Goal: Task Accomplishment & Management: Use online tool/utility

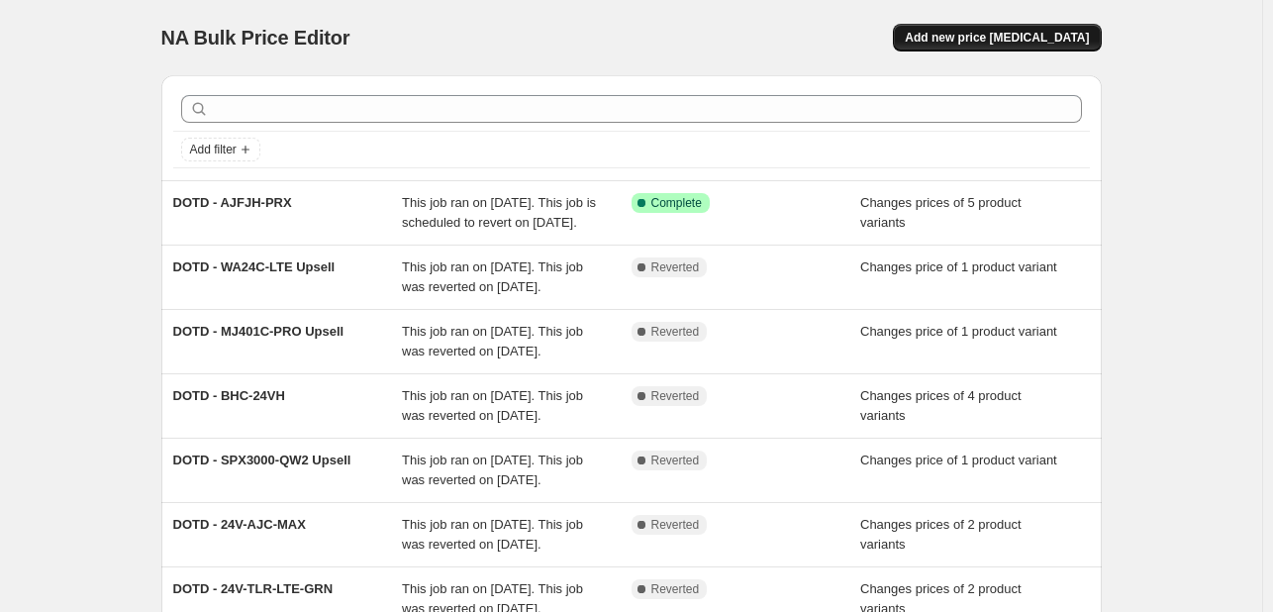
click at [947, 31] on button "Add new price [MEDICAL_DATA]" at bounding box center [997, 38] width 208 height 28
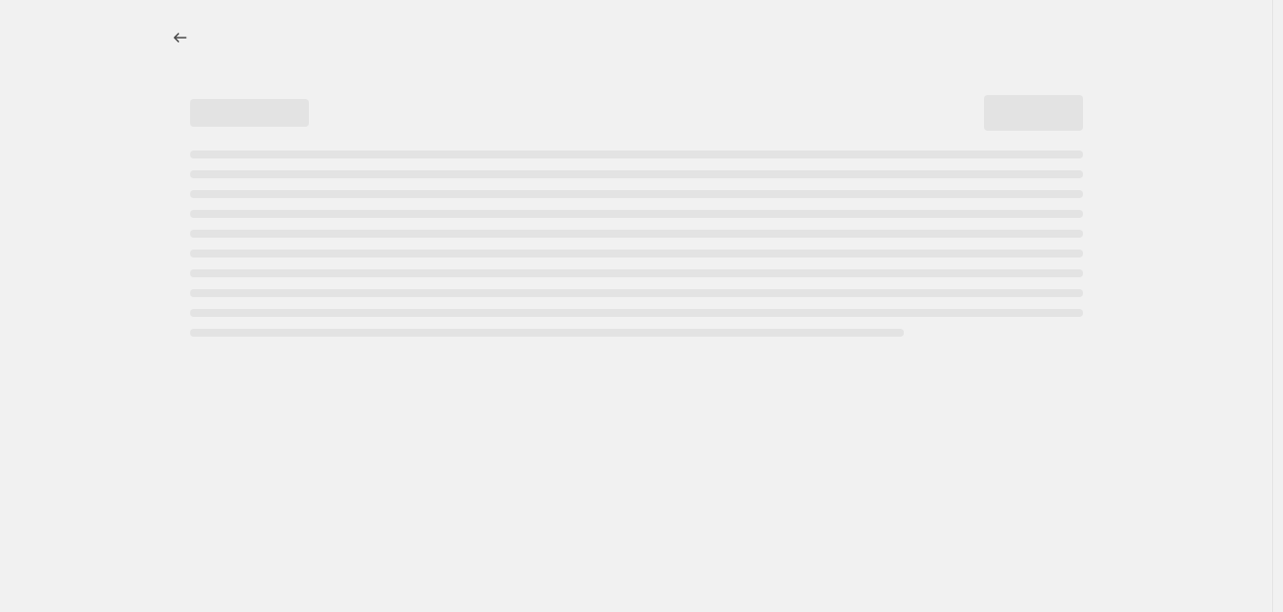
select select "percentage"
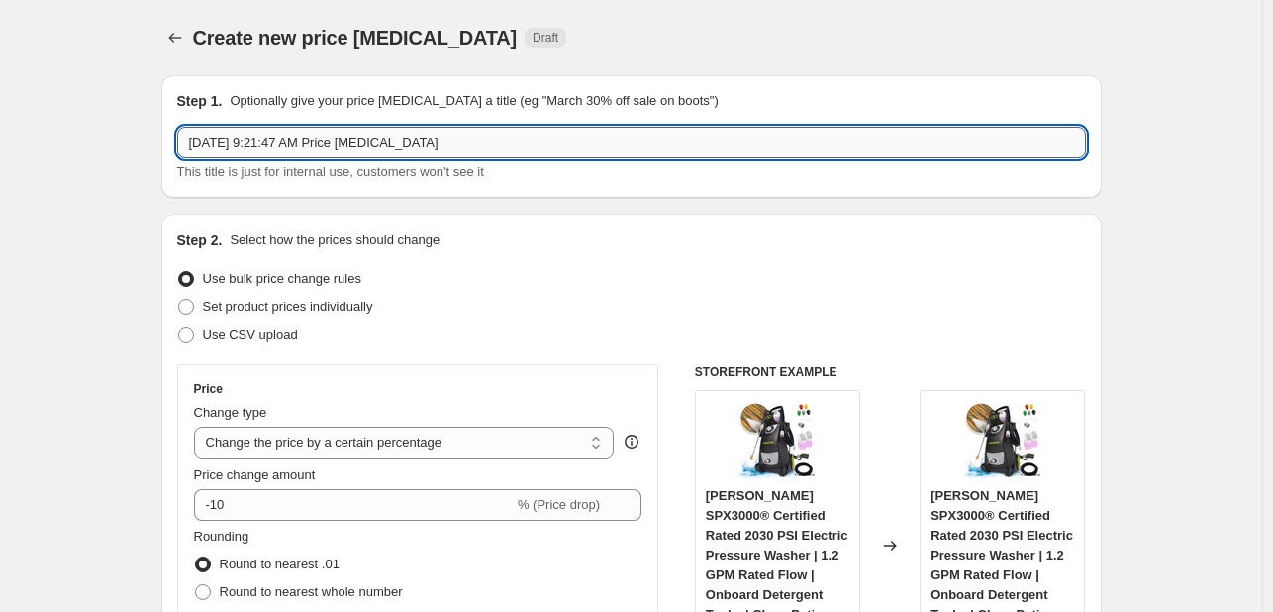
click at [420, 148] on input "[DATE] 9:21:47 AM Price [MEDICAL_DATA]" at bounding box center [631, 143] width 909 height 32
paste input "DOTD - SPX3000-XT"
drag, startPoint x: 308, startPoint y: 144, endPoint x: 736, endPoint y: 141, distance: 427.7
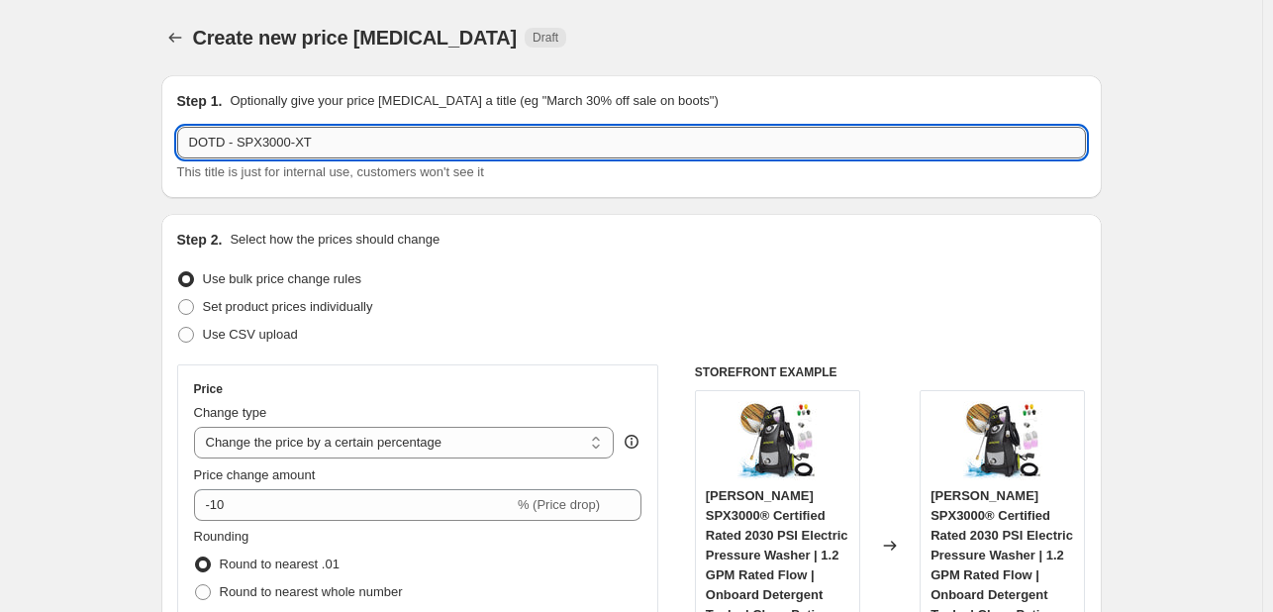
click at [736, 141] on input "DOTD - SPX3000-XT" at bounding box center [631, 143] width 909 height 32
type input "DOTD - SPX3000-XT Upsells"
click at [324, 312] on span "Set product prices individually" at bounding box center [288, 306] width 170 height 15
click at [179, 300] on input "Set product prices individually" at bounding box center [178, 299] width 1 height 1
radio input "true"
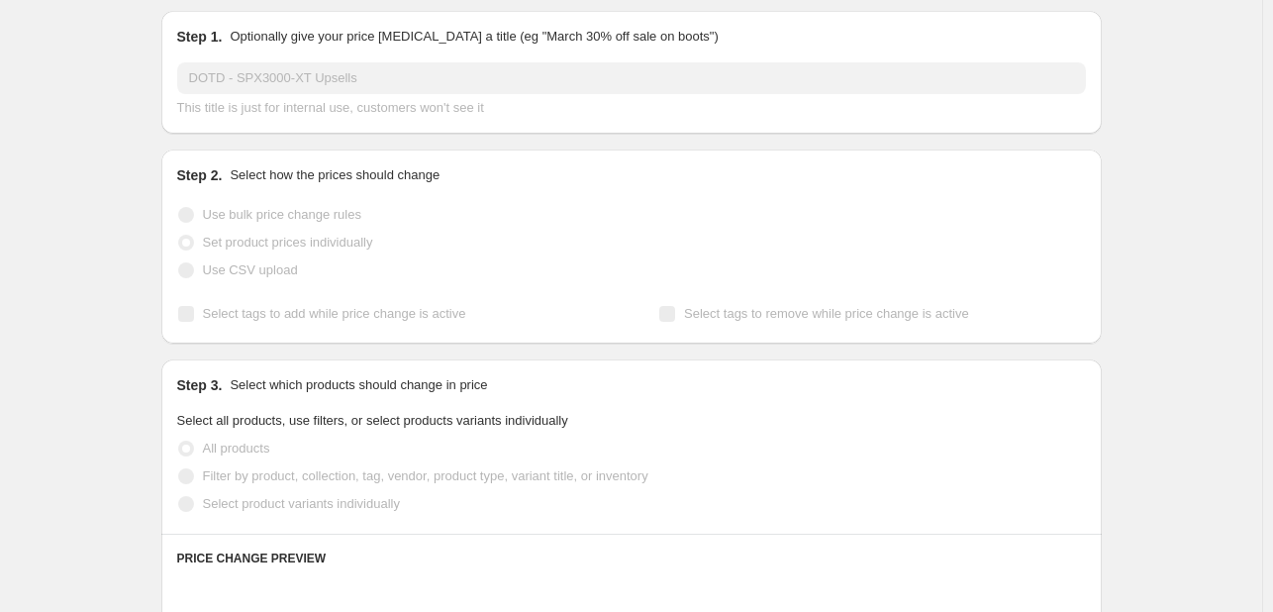
scroll to position [99, 0]
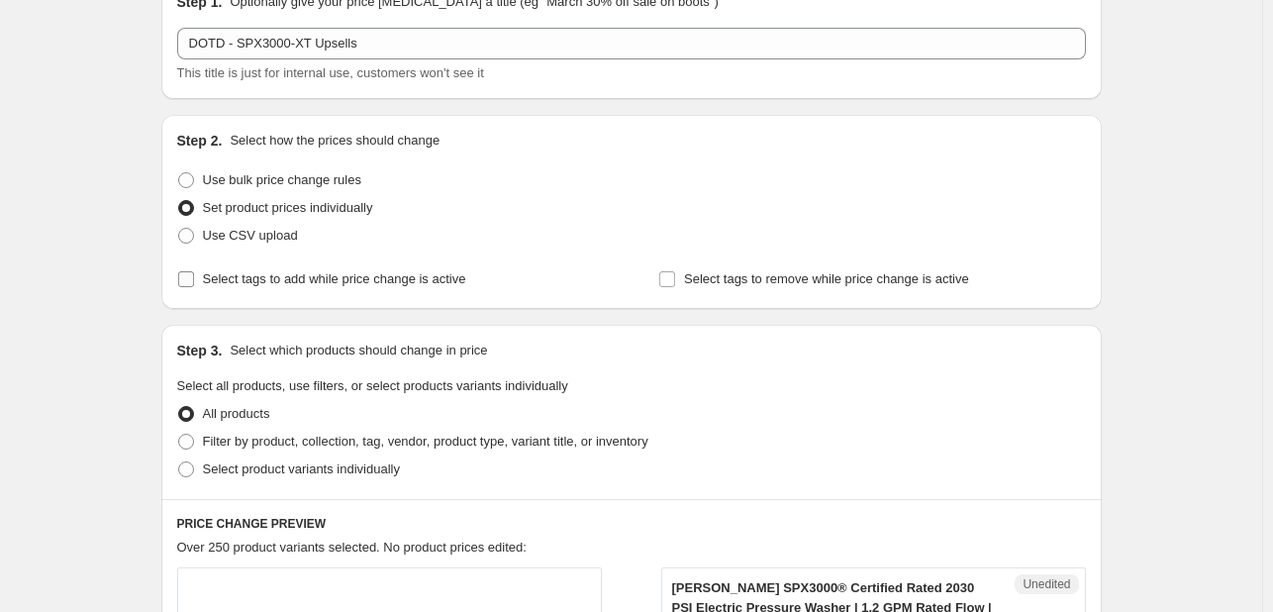
click at [299, 271] on span "Select tags to add while price change is active" at bounding box center [334, 278] width 263 height 15
click at [194, 271] on input "Select tags to add while price change is active" at bounding box center [186, 279] width 16 height 16
checkbox input "true"
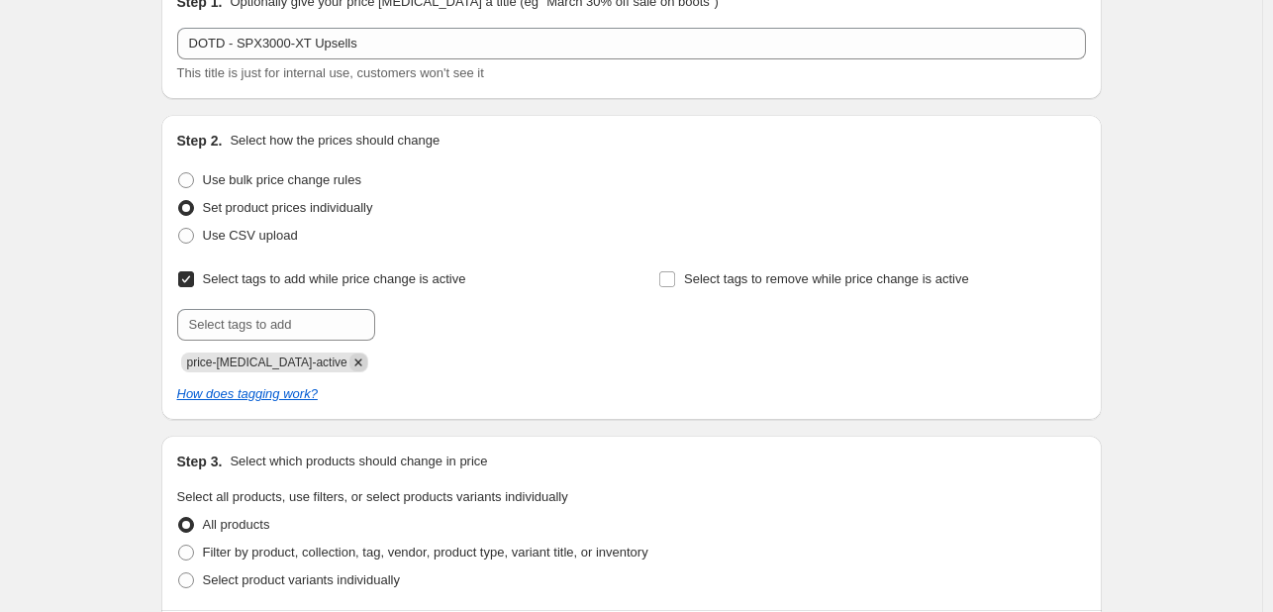
click at [350, 363] on icon "Remove price-change-job-active" at bounding box center [359, 362] width 18 height 18
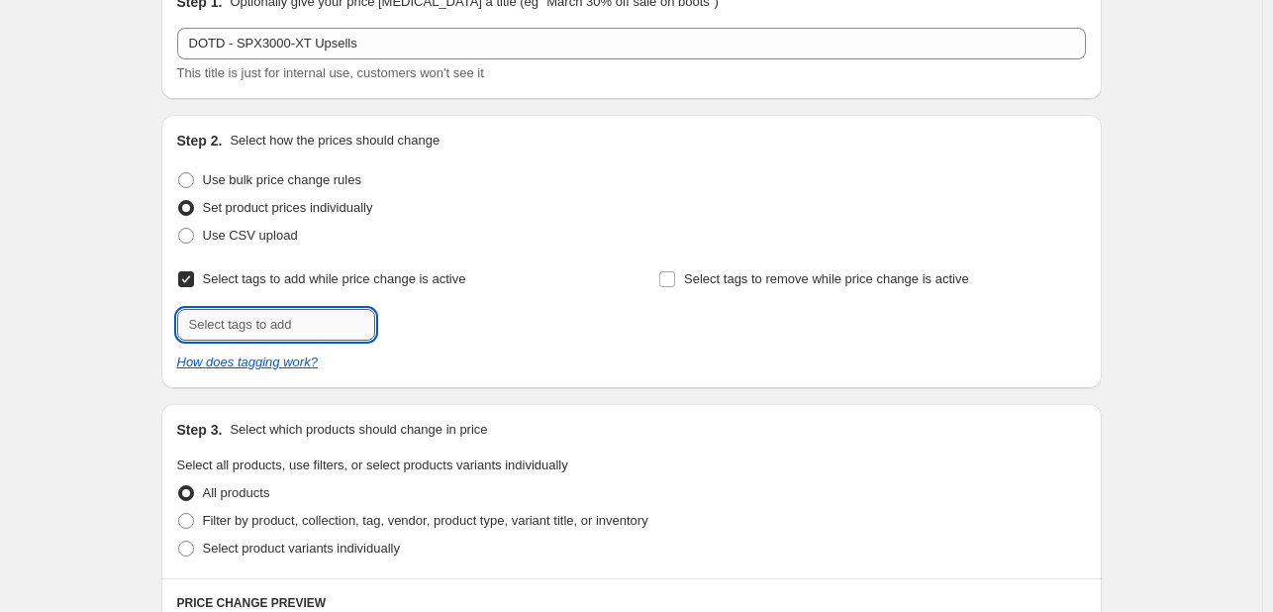
click at [305, 328] on input "text" at bounding box center [276, 325] width 198 height 32
type input "deals"
click at [419, 333] on button "Add deals" at bounding box center [420, 323] width 80 height 28
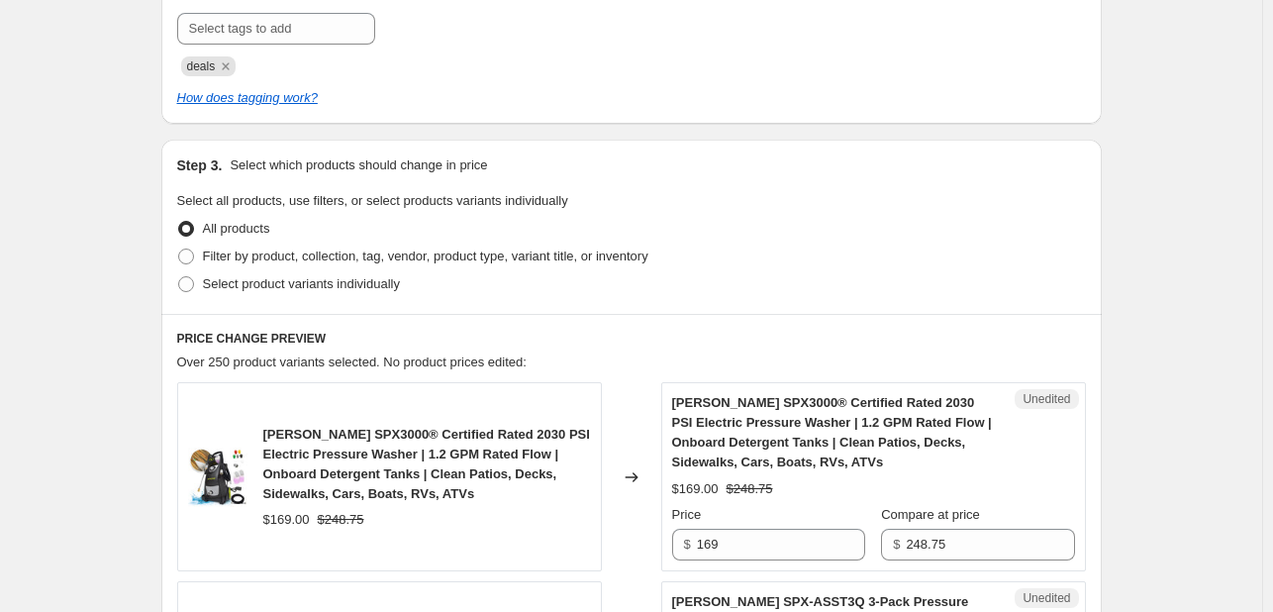
scroll to position [396, 0]
click at [281, 280] on span "Select product variants individually" at bounding box center [301, 282] width 197 height 15
click at [179, 276] on input "Select product variants individually" at bounding box center [178, 275] width 1 height 1
radio input "true"
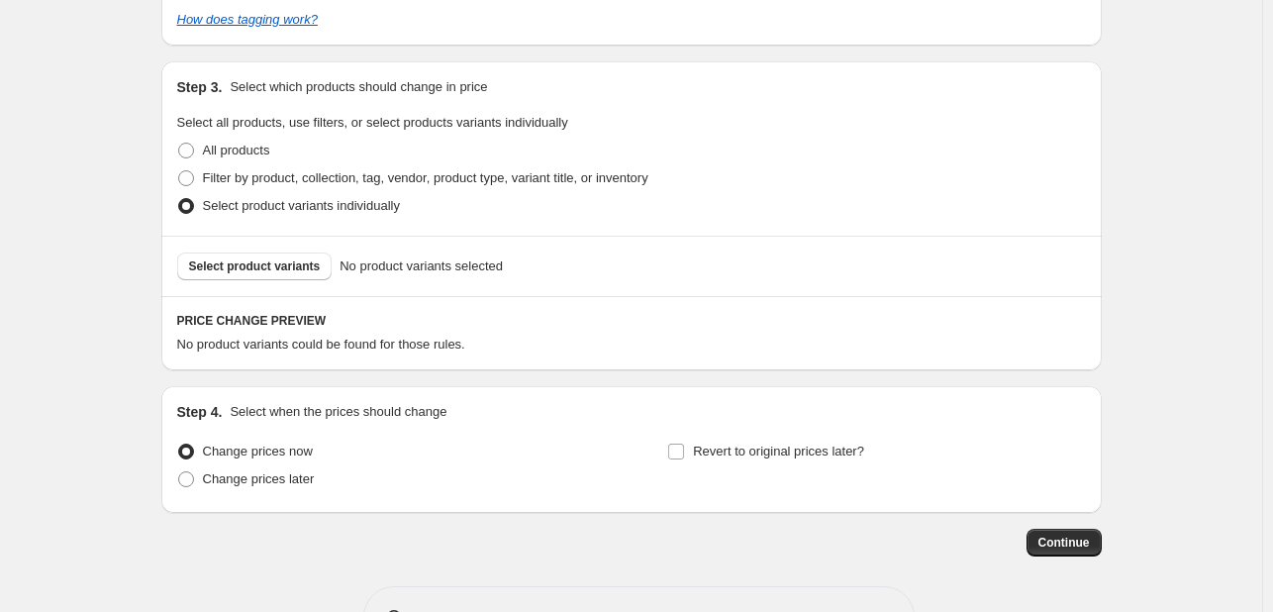
scroll to position [495, 0]
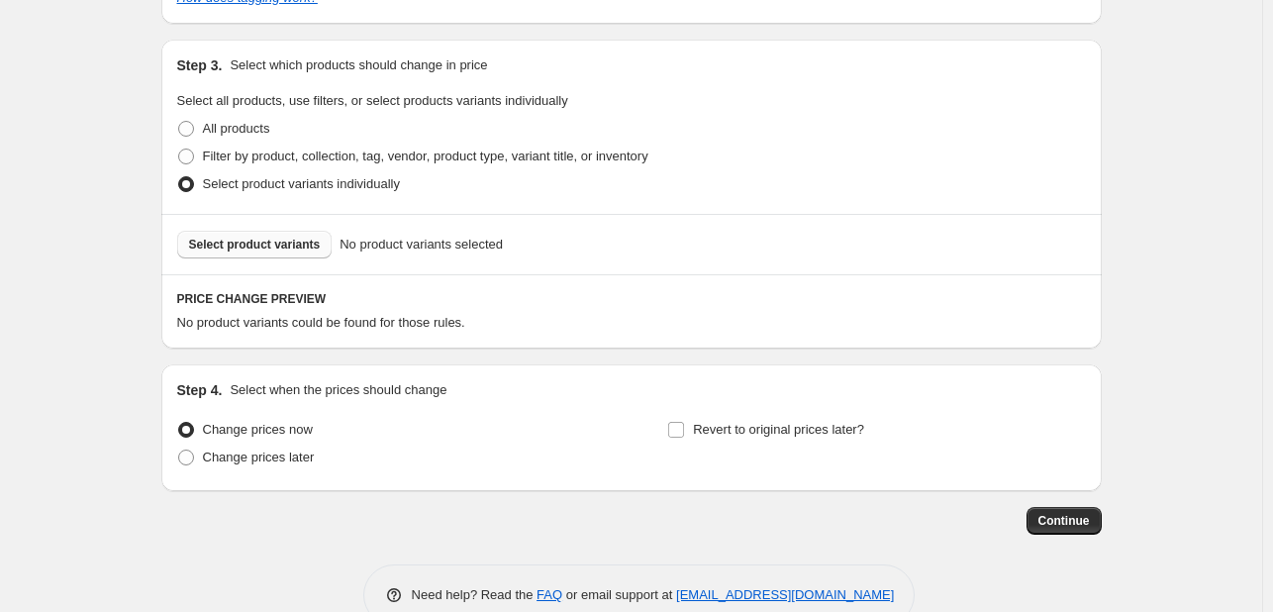
click at [303, 243] on span "Select product variants" at bounding box center [255, 245] width 132 height 16
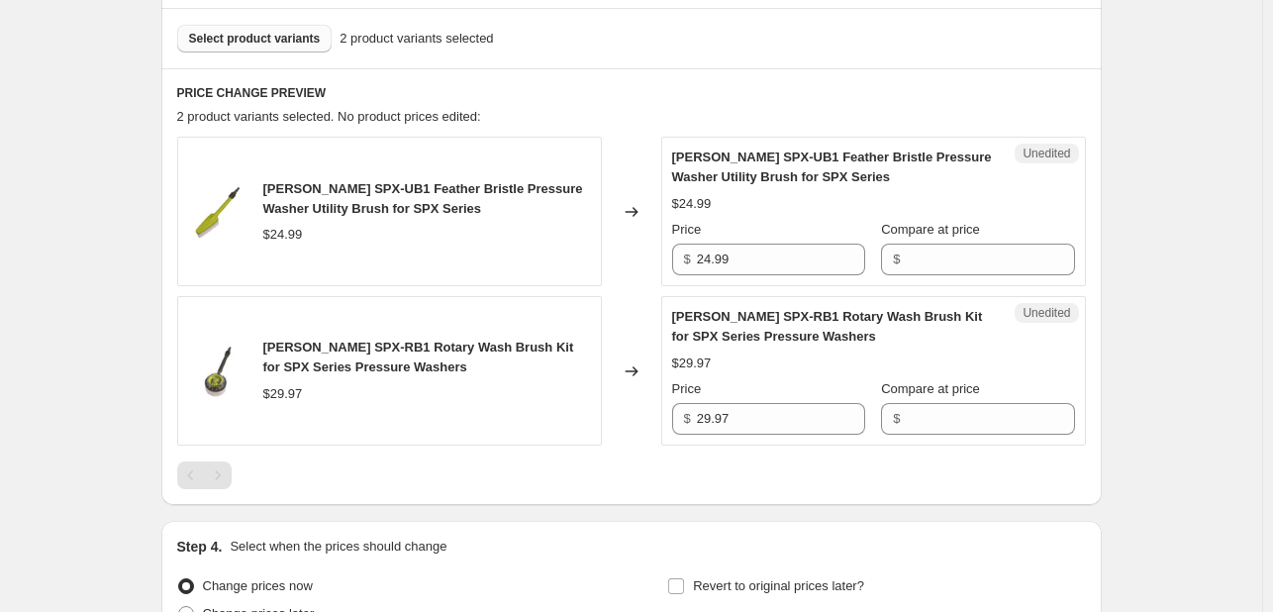
scroll to position [792, 0]
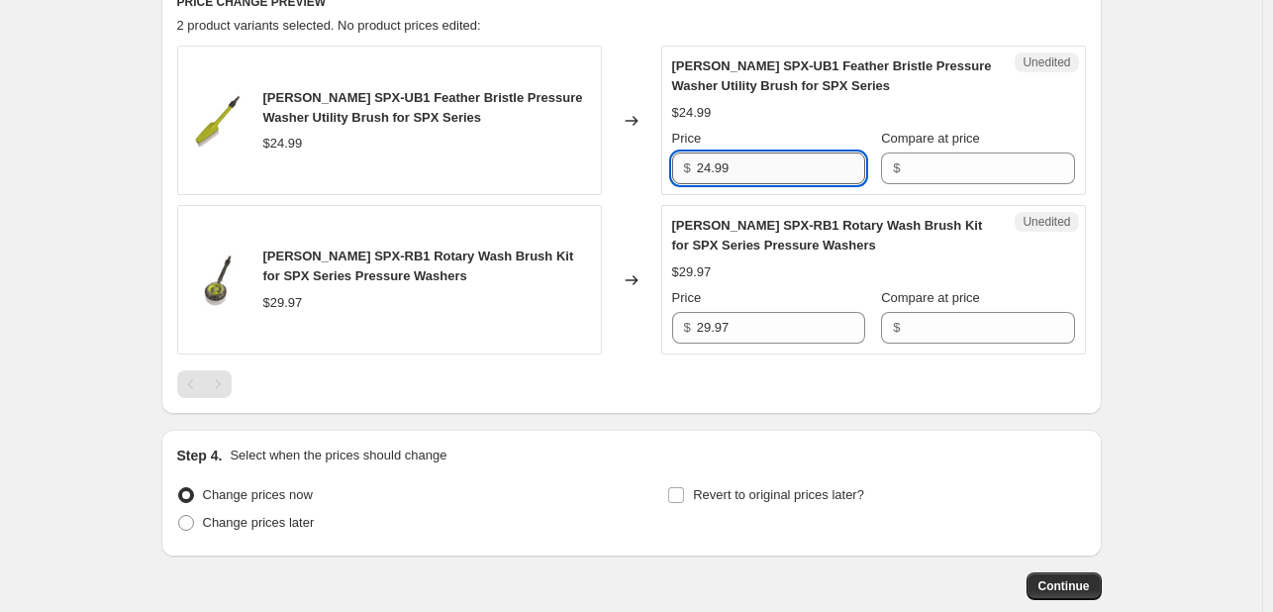
click at [749, 175] on input "24.99" at bounding box center [781, 168] width 168 height 32
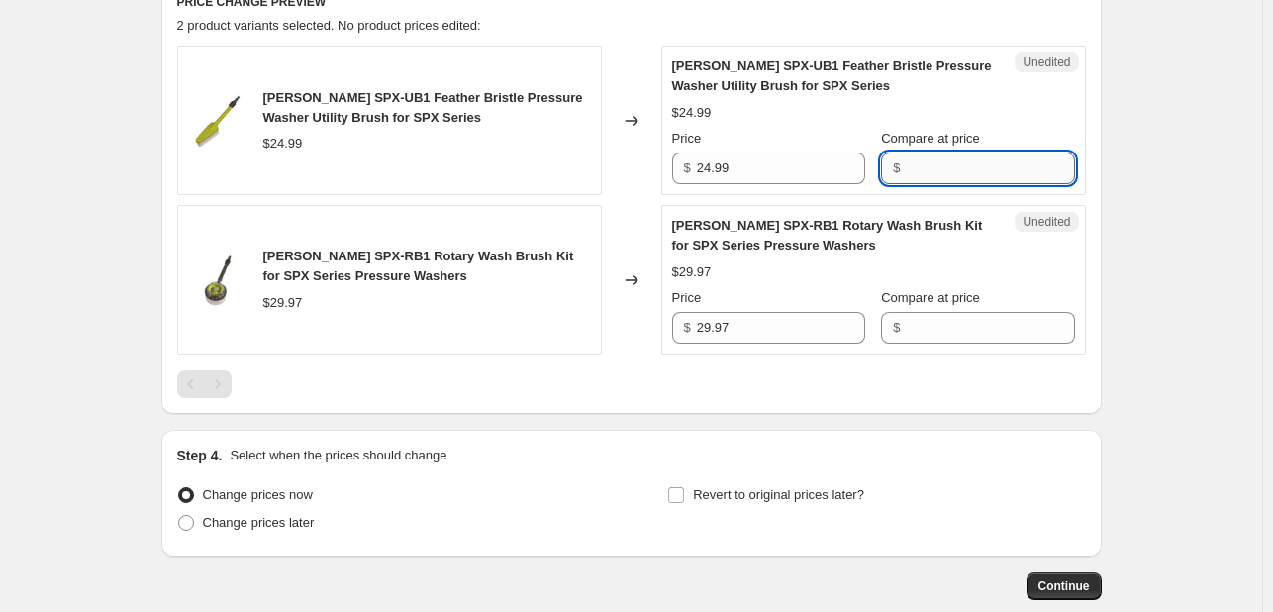
click at [976, 157] on input "Compare at price" at bounding box center [990, 168] width 168 height 32
paste input "24.99"
type input "24.99"
click at [727, 327] on input "29.97" at bounding box center [781, 328] width 168 height 32
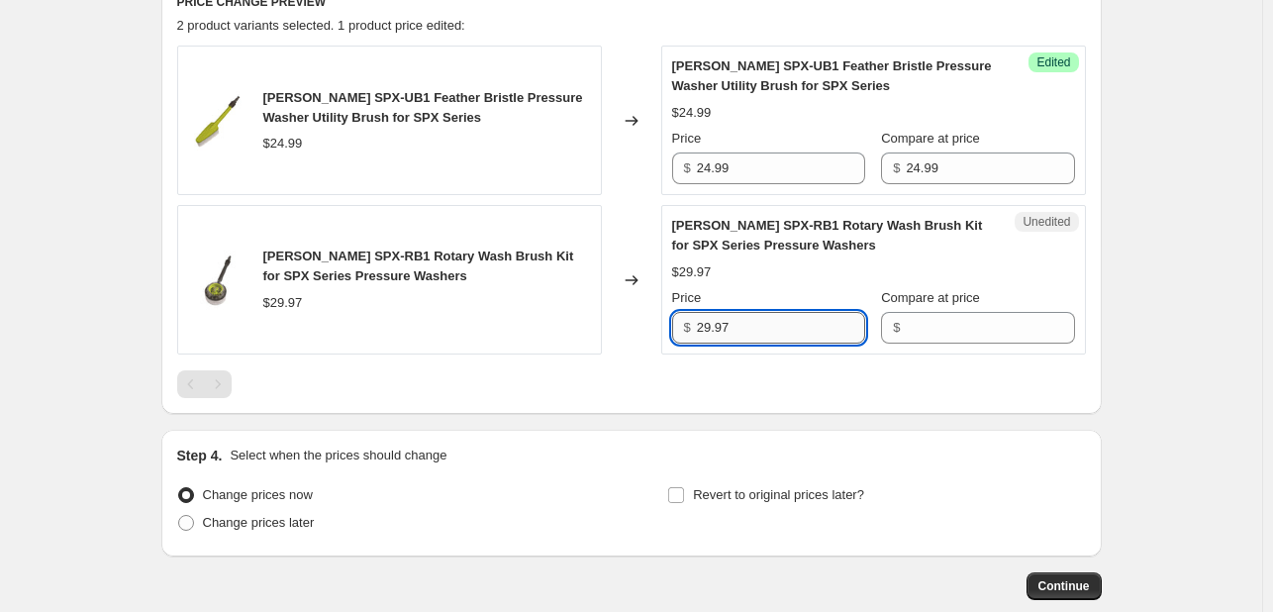
click at [727, 327] on input "29.97" at bounding box center [781, 328] width 168 height 32
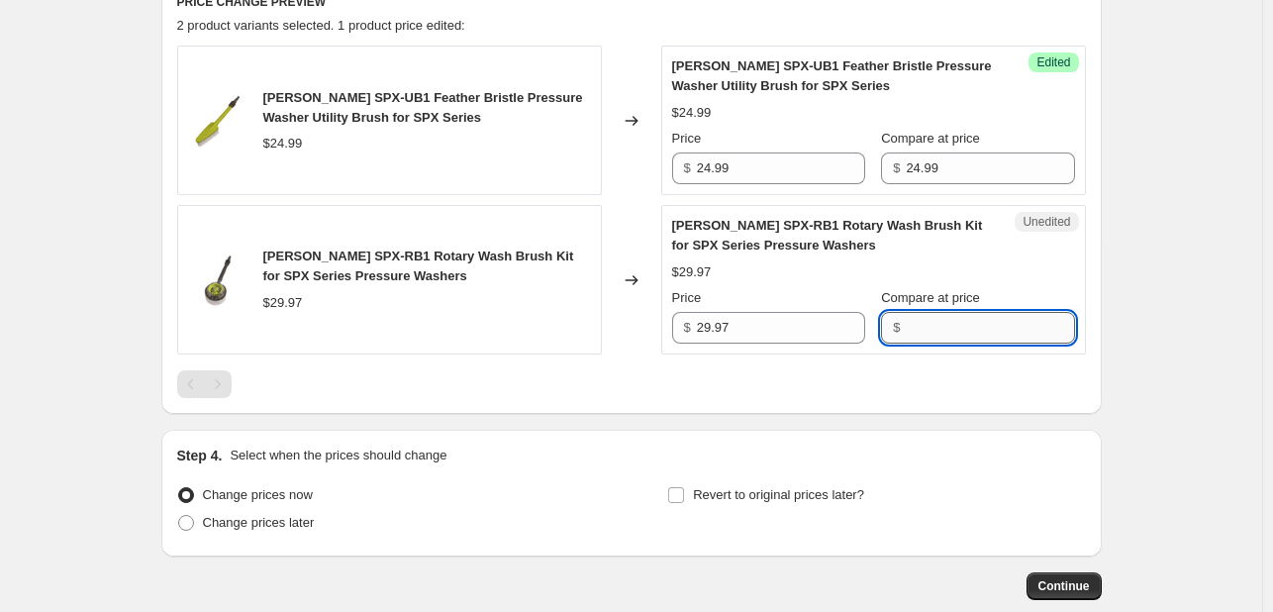
click at [939, 316] on input "Compare at price" at bounding box center [990, 328] width 168 height 32
paste input "29.97"
type input "29.97"
click at [355, 94] on span "[PERSON_NAME] SPX-UB1 Feather Bristle Pressure Washer Utility Brush for SPX Ser…" at bounding box center [423, 107] width 320 height 35
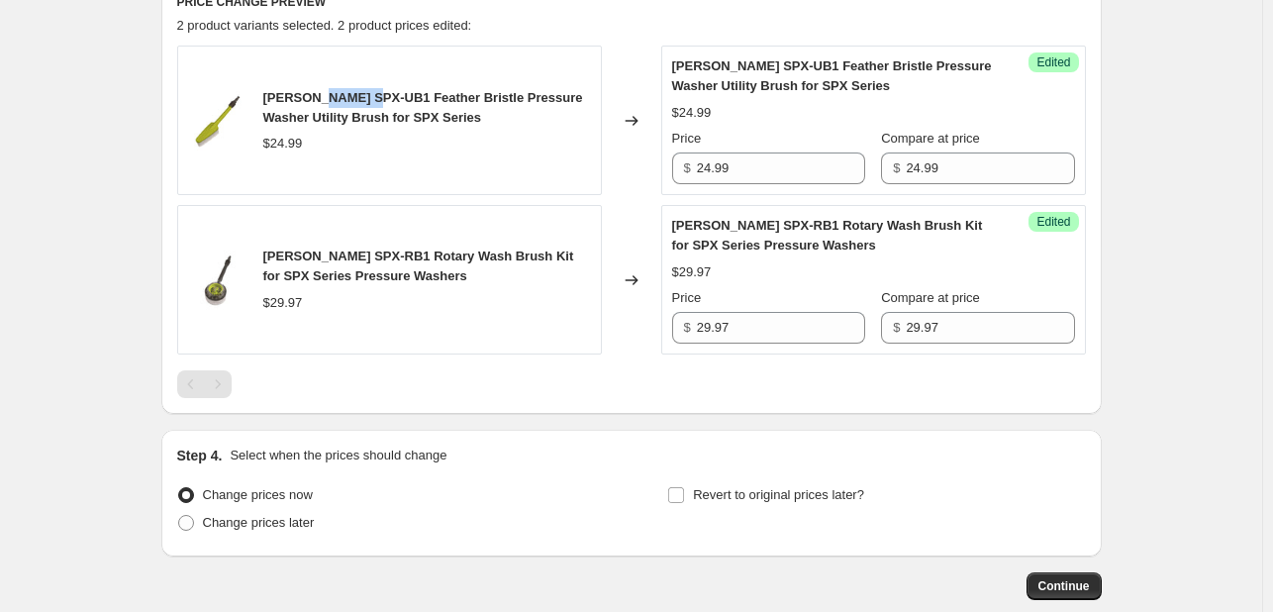
drag, startPoint x: 355, startPoint y: 94, endPoint x: 324, endPoint y: 94, distance: 31.7
click at [324, 94] on span "[PERSON_NAME] SPX-UB1 Feather Bristle Pressure Washer Utility Brush for SPX Ser…" at bounding box center [423, 107] width 320 height 35
copy span "SPX-UB1"
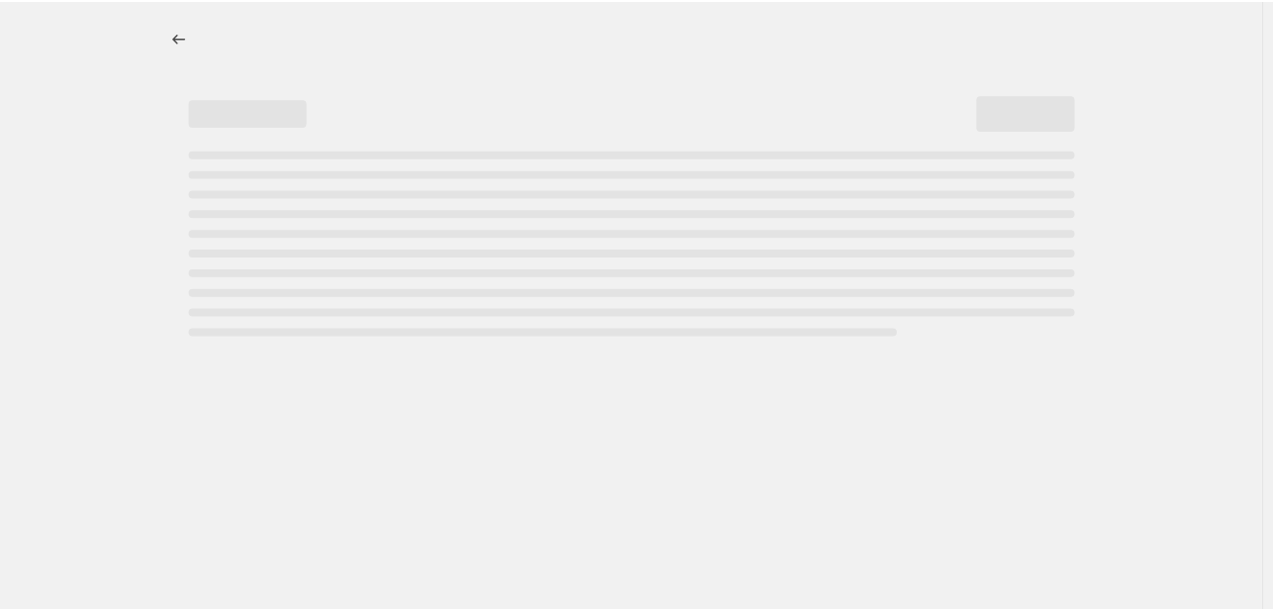
select select "percentage"
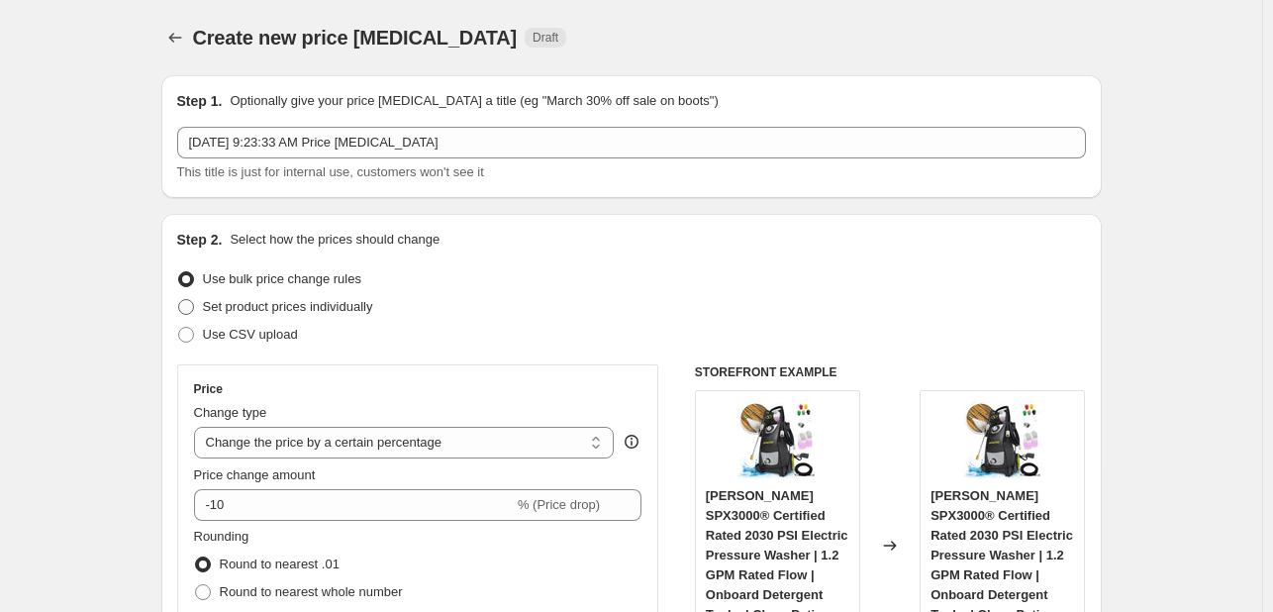
click at [288, 313] on span "Set product prices individually" at bounding box center [288, 306] width 170 height 15
click at [179, 300] on input "Set product prices individually" at bounding box center [178, 299] width 1 height 1
radio input "true"
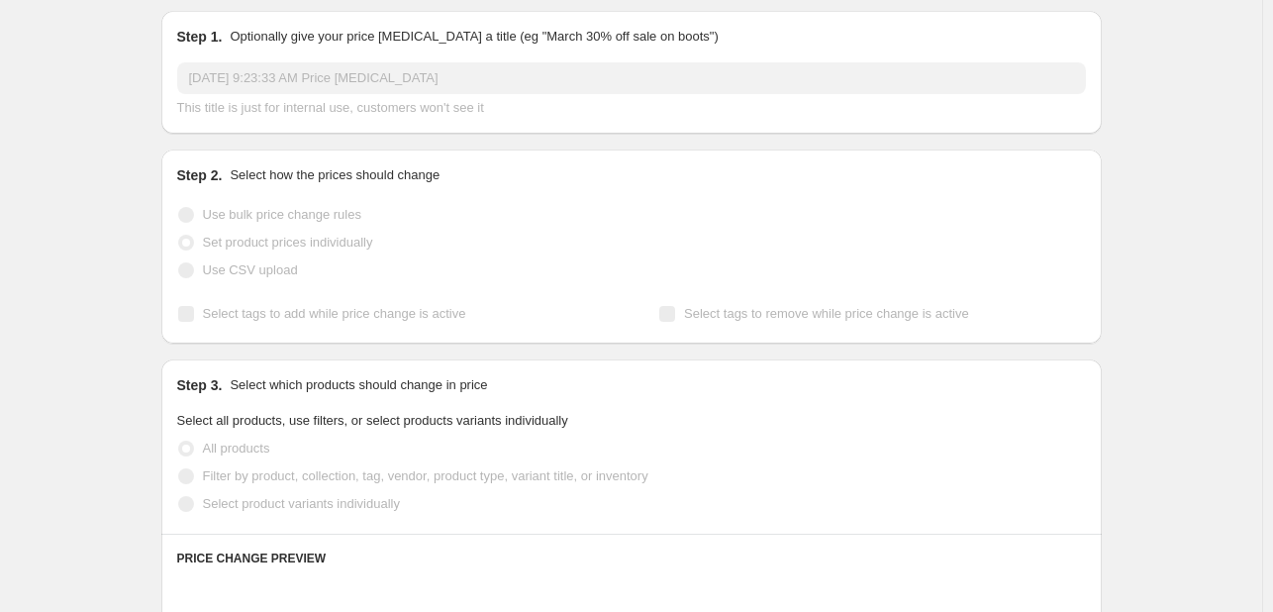
scroll to position [99, 0]
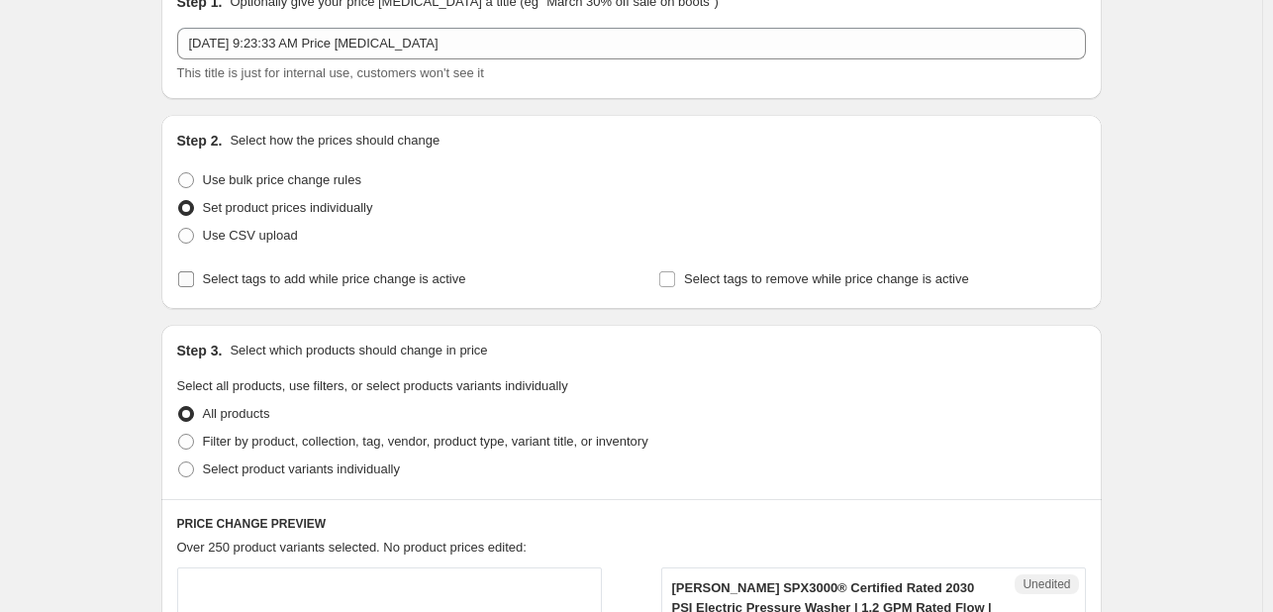
click at [278, 278] on span "Select tags to add while price change is active" at bounding box center [334, 278] width 263 height 15
click at [194, 278] on input "Select tags to add while price change is active" at bounding box center [186, 279] width 16 height 16
checkbox input "true"
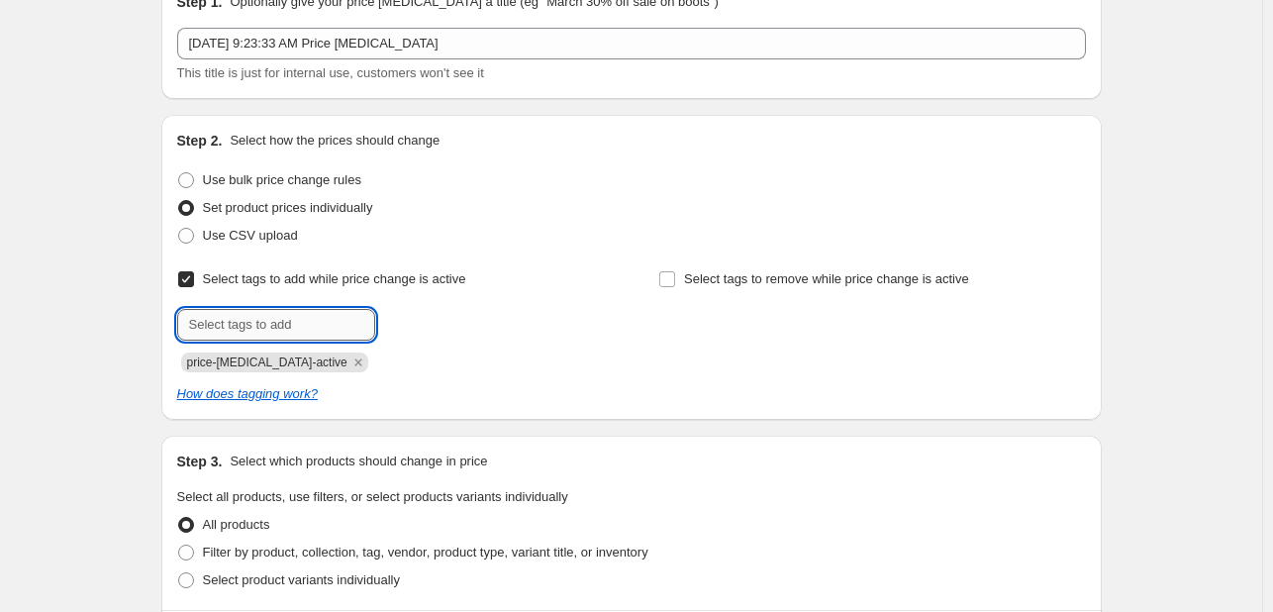
click at [259, 322] on input "text" at bounding box center [276, 325] width 198 height 32
type input "deals"
click at [432, 322] on span "deals" at bounding box center [433, 323] width 31 height 14
click at [350, 357] on icon "Remove price-change-job-active" at bounding box center [359, 362] width 18 height 18
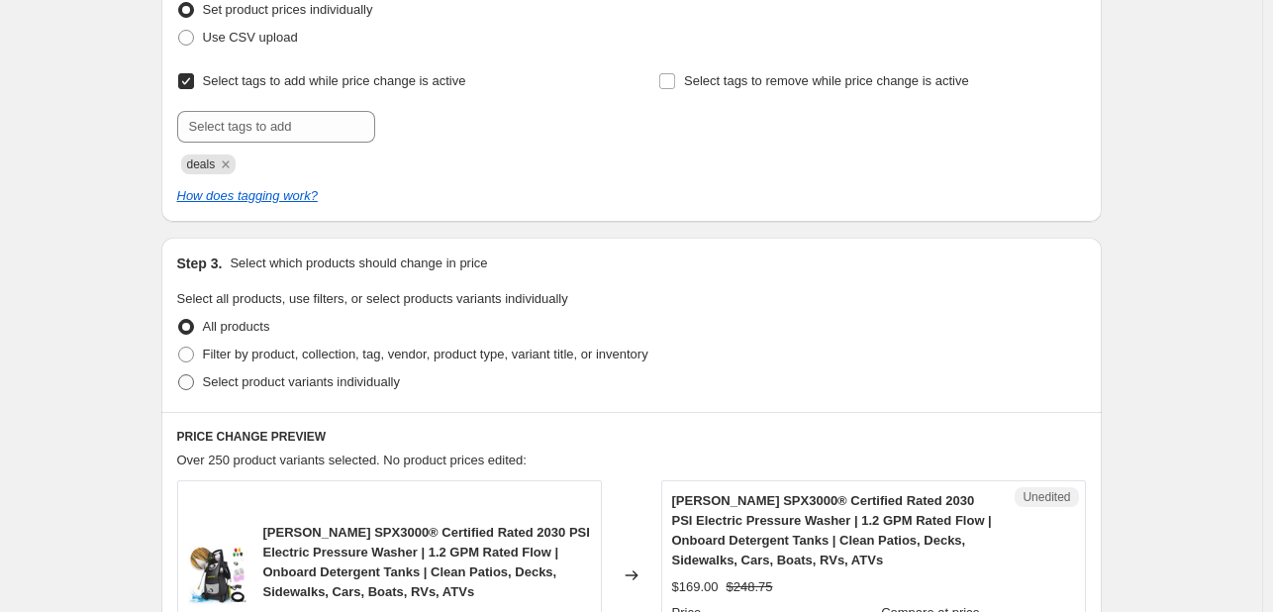
click at [323, 377] on span "Select product variants individually" at bounding box center [301, 381] width 197 height 15
click at [179, 375] on input "Select product variants individually" at bounding box center [178, 374] width 1 height 1
radio input "true"
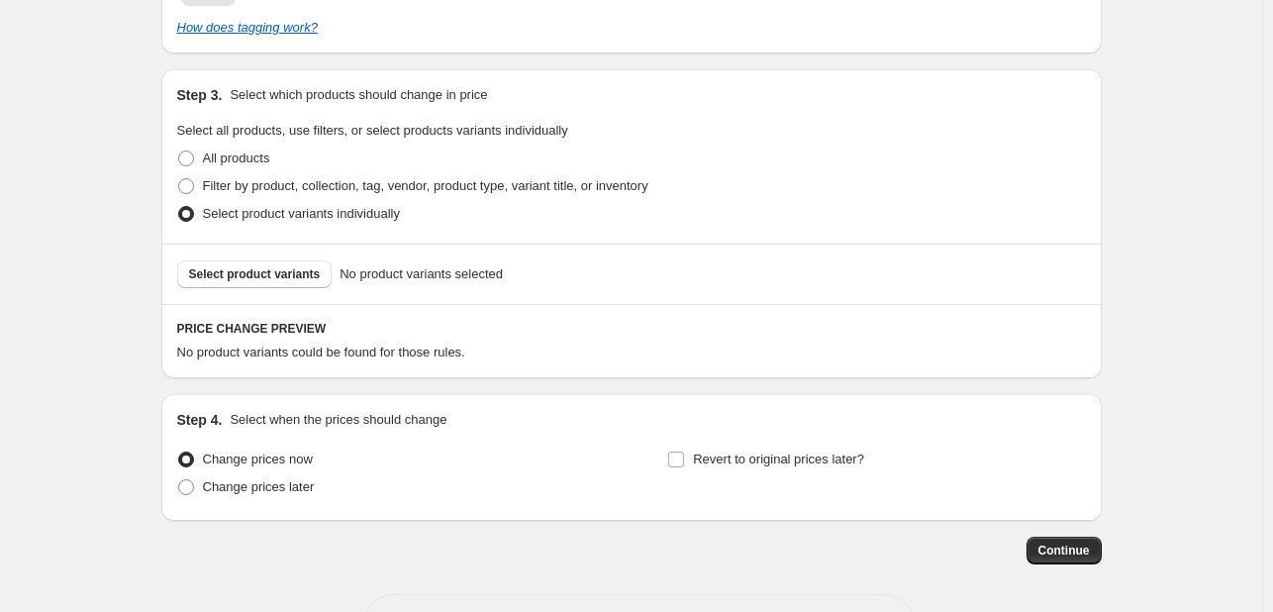
scroll to position [539, 0]
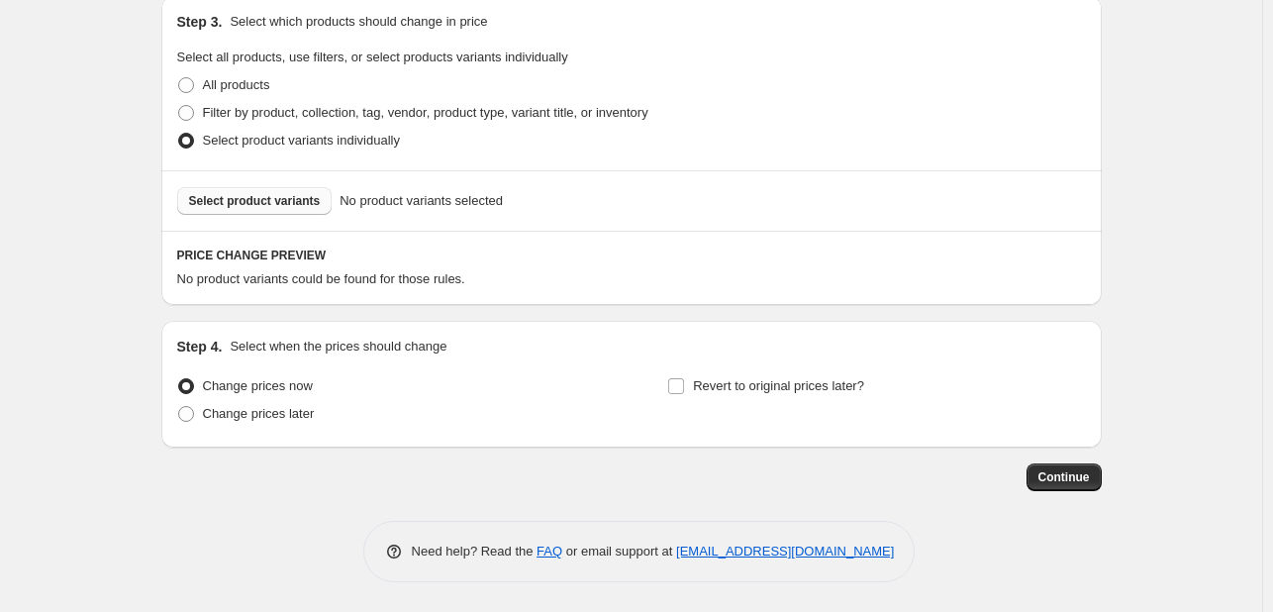
click at [304, 191] on button "Select product variants" at bounding box center [254, 201] width 155 height 28
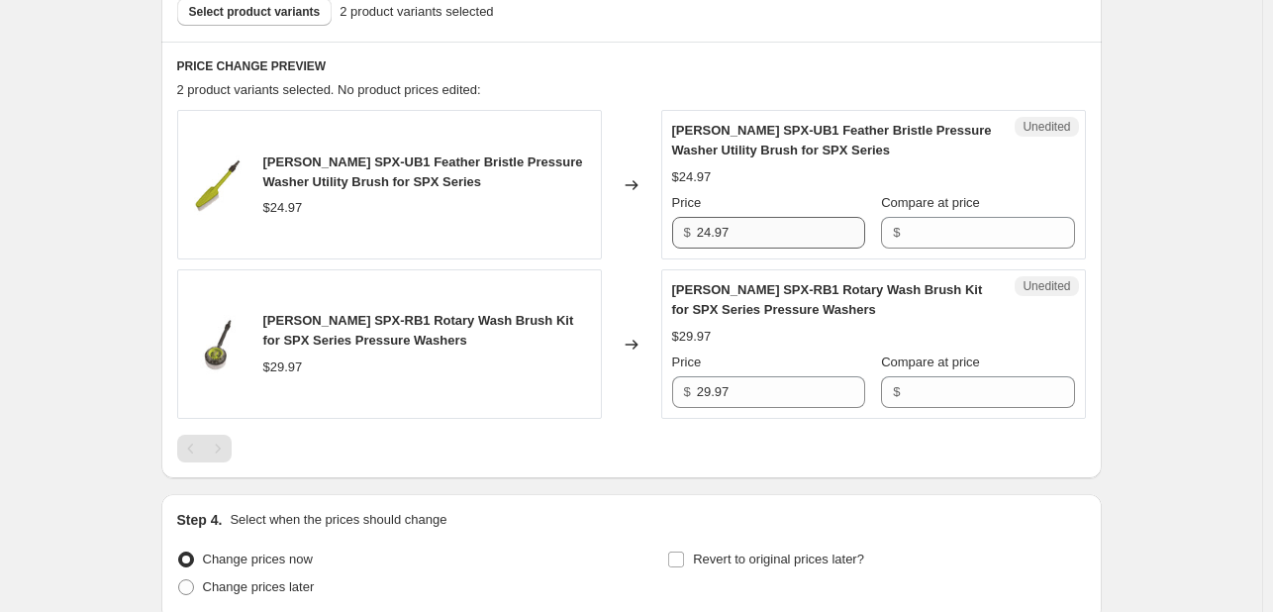
scroll to position [737, 0]
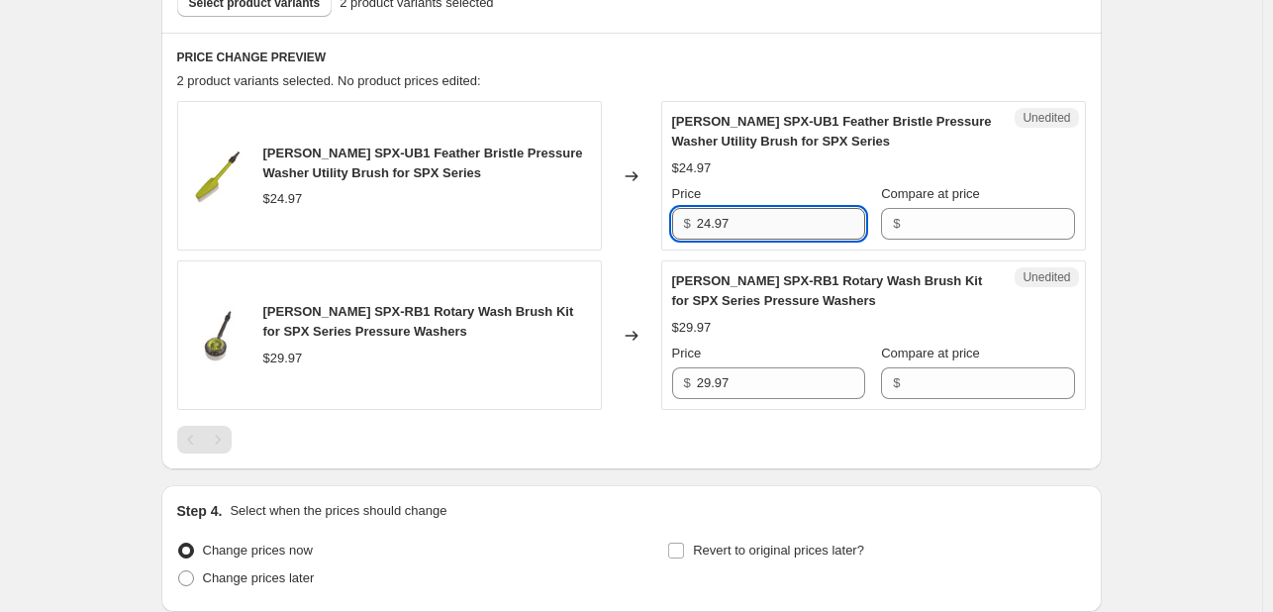
click at [751, 224] on input "24.97" at bounding box center [781, 224] width 168 height 32
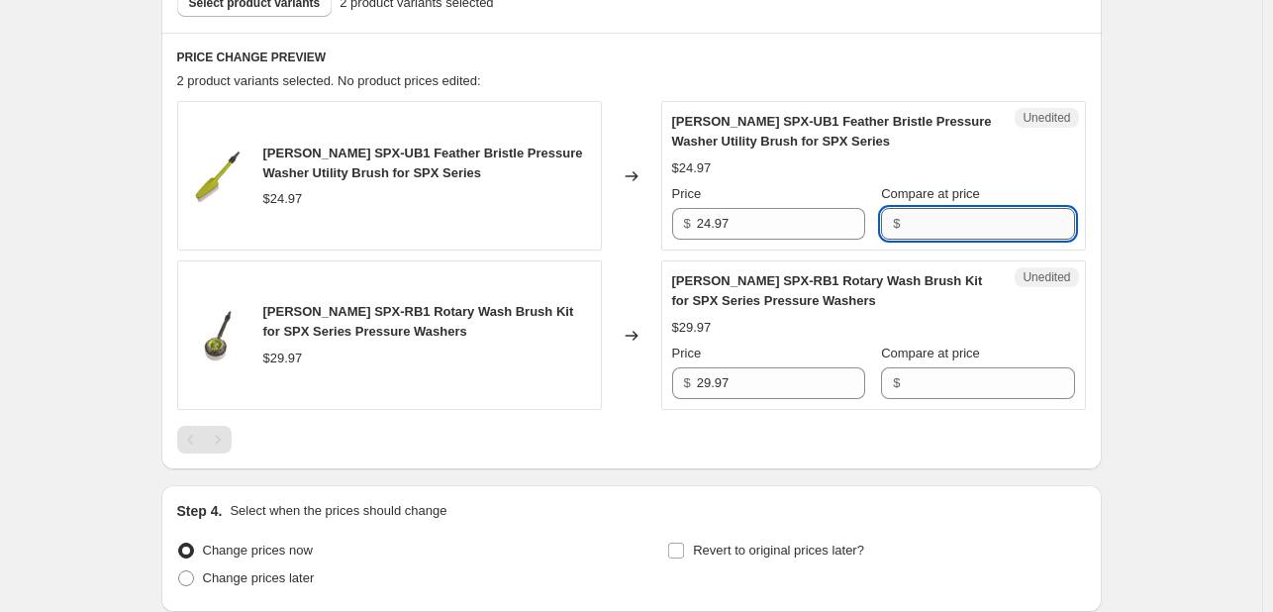
click at [982, 219] on input "Compare at price" at bounding box center [990, 224] width 168 height 32
paste input "24.97"
type input "24.97"
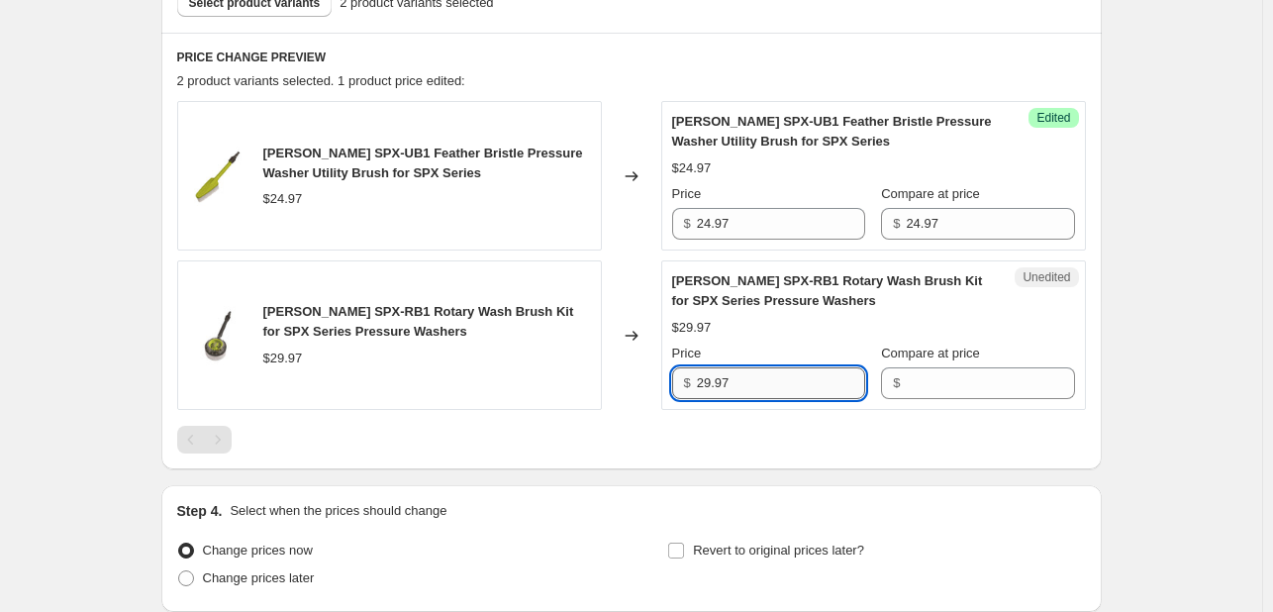
click at [744, 377] on input "29.97" at bounding box center [781, 383] width 168 height 32
click at [951, 389] on input "Compare at price" at bounding box center [990, 383] width 168 height 32
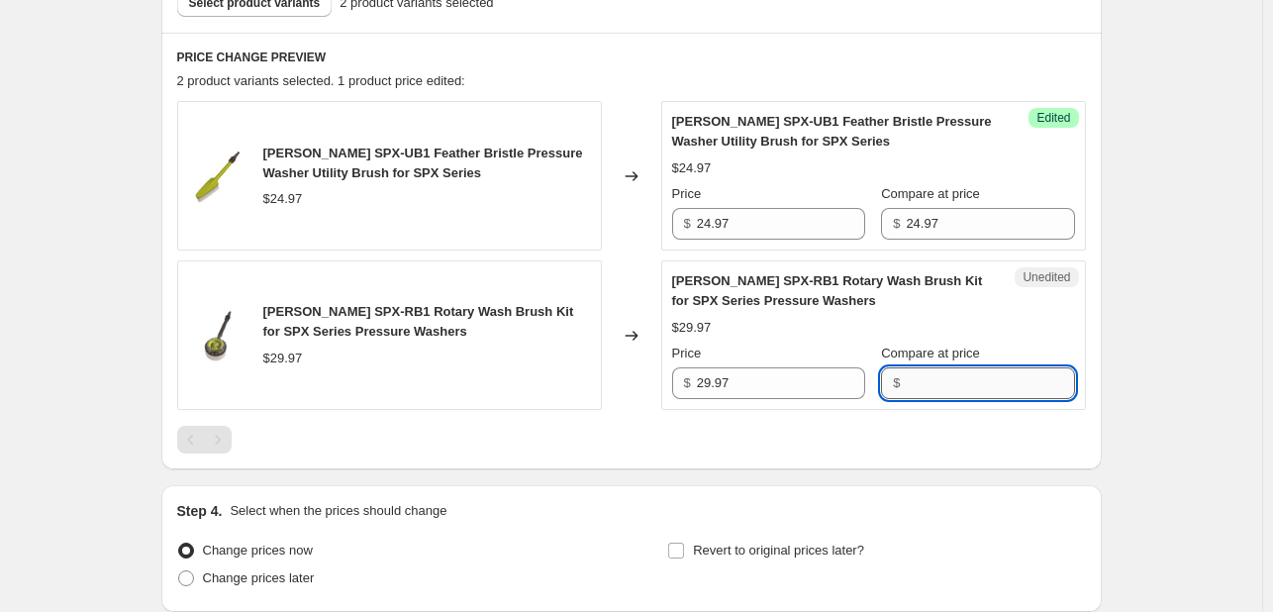
paste input "29.97"
type input "29.97"
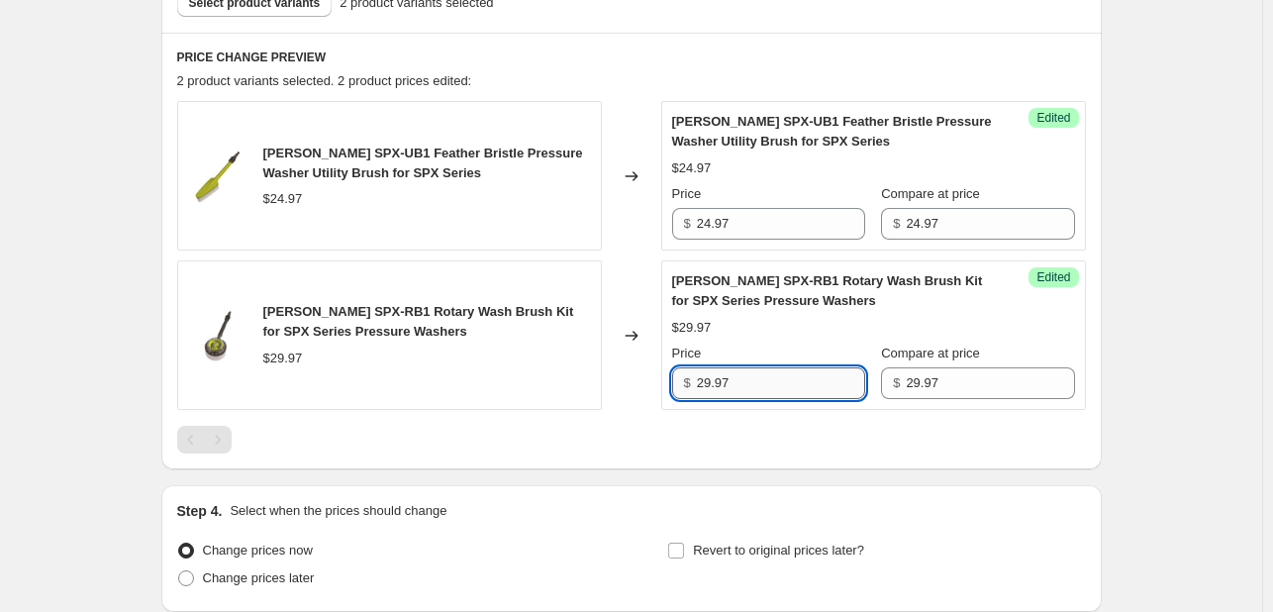
click at [707, 381] on input "29.97" at bounding box center [781, 383] width 168 height 32
type input "23.97"
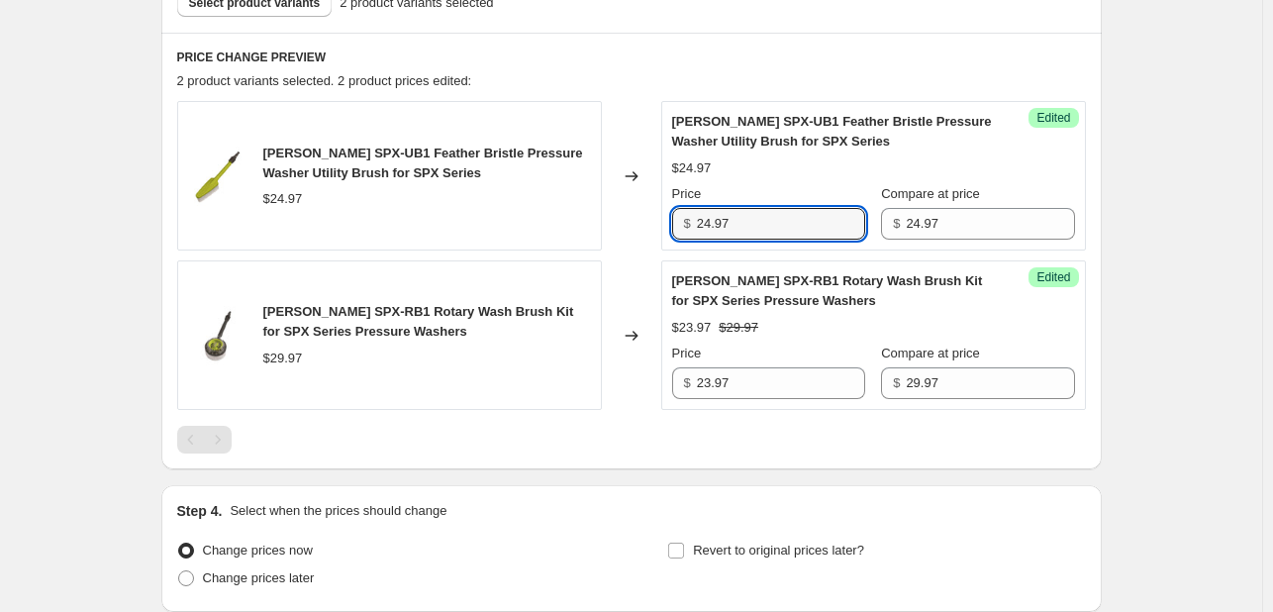
drag, startPoint x: 713, startPoint y: 225, endPoint x: 693, endPoint y: 223, distance: 19.9
click at [693, 223] on div "$ 24.97" at bounding box center [768, 224] width 193 height 32
type input "17.97"
click at [1151, 164] on div "Create new price change job. This page is ready Create new price change job Dra…" at bounding box center [631, 19] width 1262 height 1513
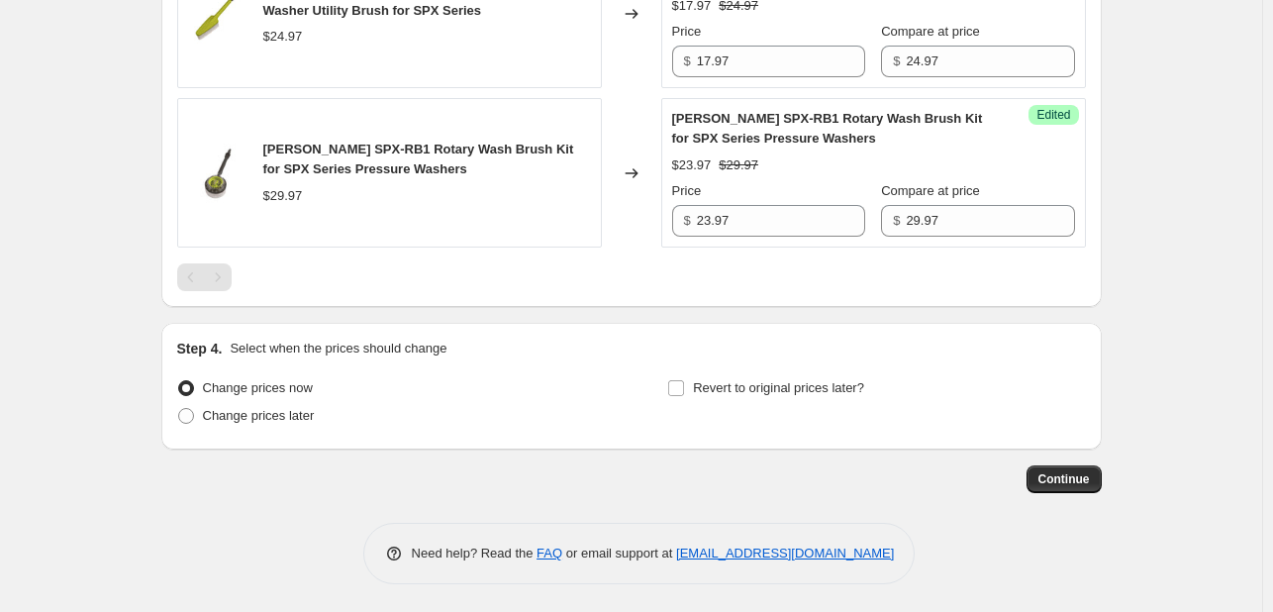
scroll to position [899, 0]
click at [265, 417] on span "Change prices later" at bounding box center [259, 415] width 112 height 15
click at [179, 409] on input "Change prices later" at bounding box center [178, 408] width 1 height 1
radio input "true"
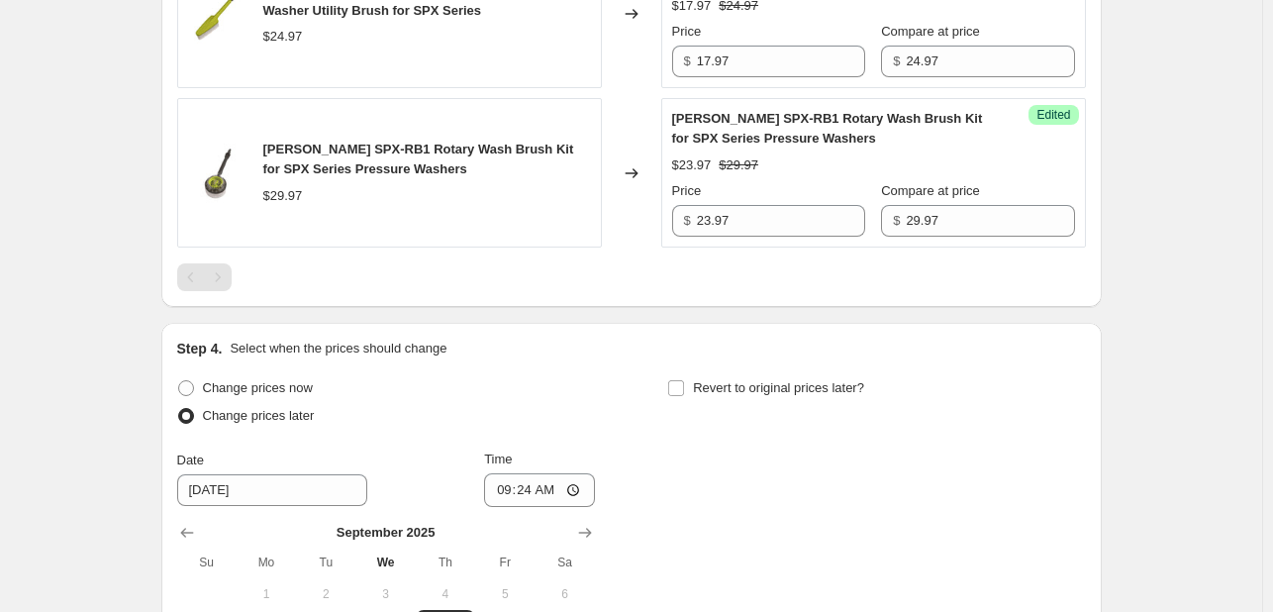
scroll to position [1239, 0]
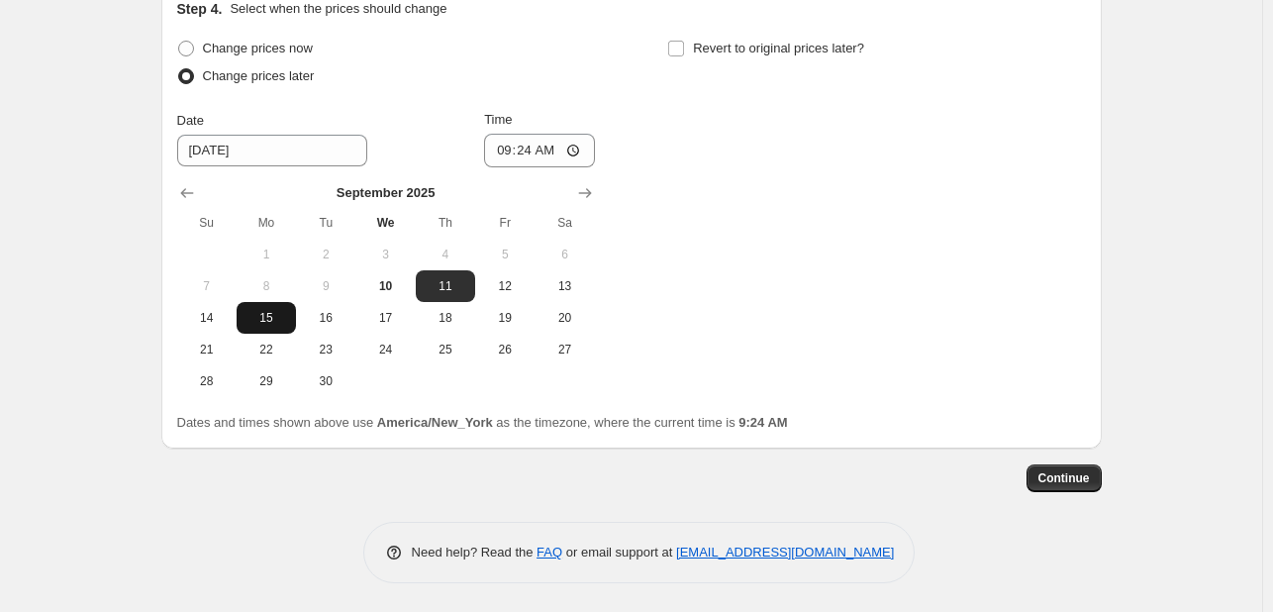
click at [265, 319] on span "15" at bounding box center [267, 318] width 44 height 16
type input "9/15/2025"
click at [692, 45] on label "Revert to original prices later?" at bounding box center [765, 49] width 197 height 28
click at [684, 45] on input "Revert to original prices later?" at bounding box center [676, 49] width 16 height 16
checkbox input "true"
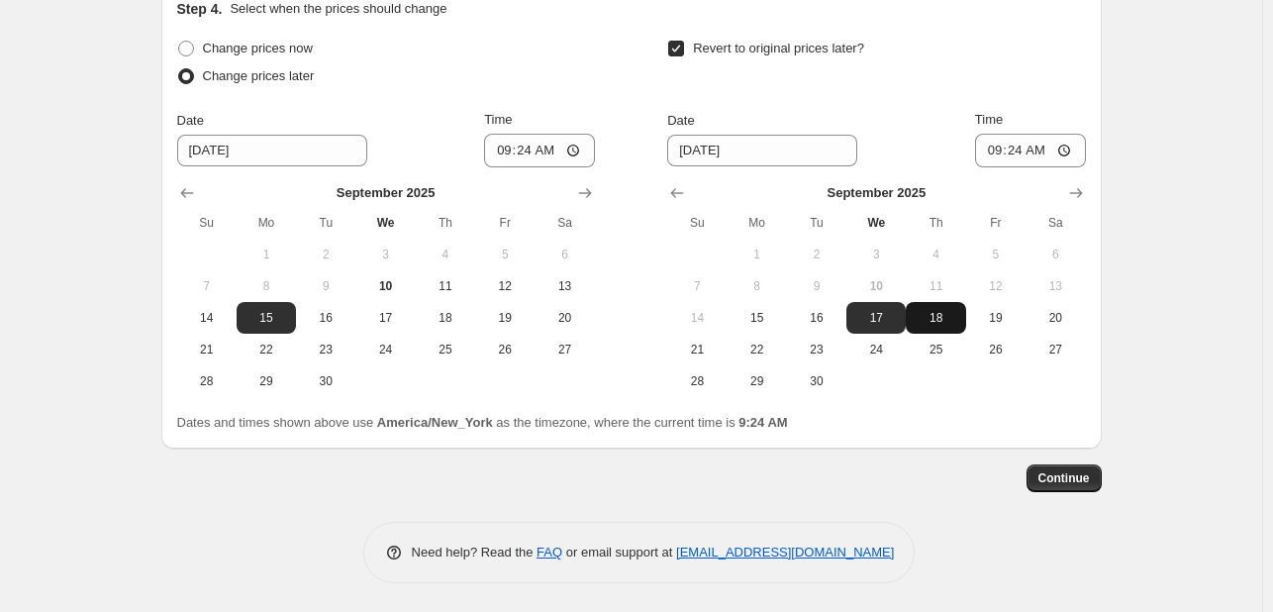
click at [957, 322] on span "18" at bounding box center [936, 318] width 44 height 16
type input "9/18/2025"
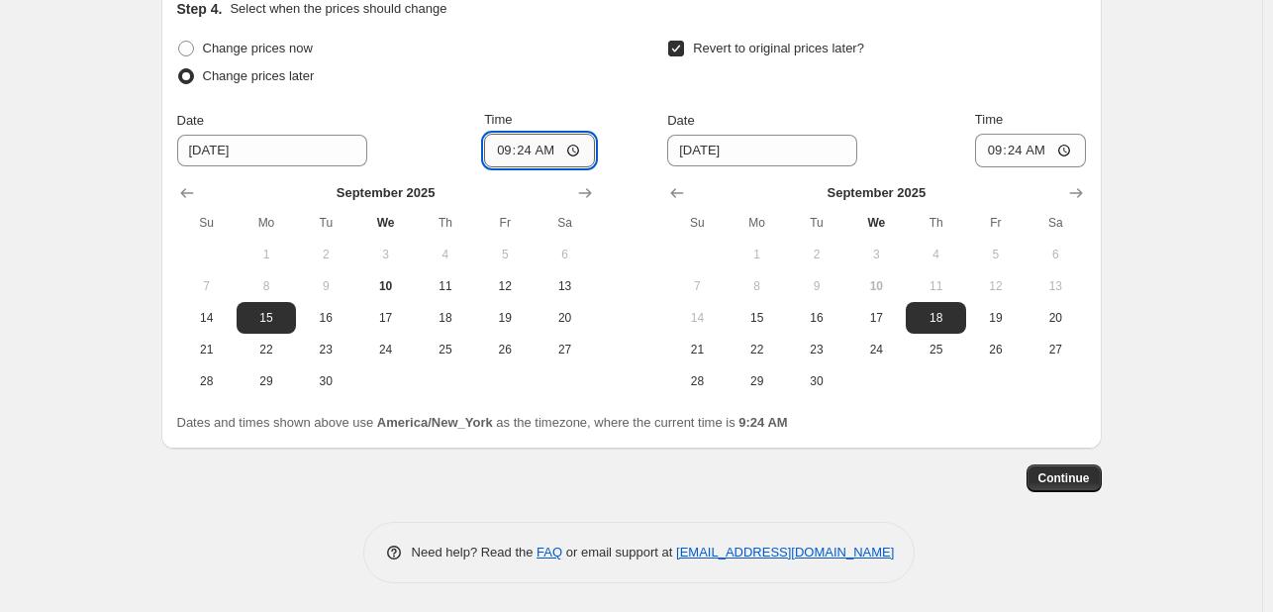
click at [527, 150] on input "09:24" at bounding box center [539, 151] width 111 height 34
type input "09:00"
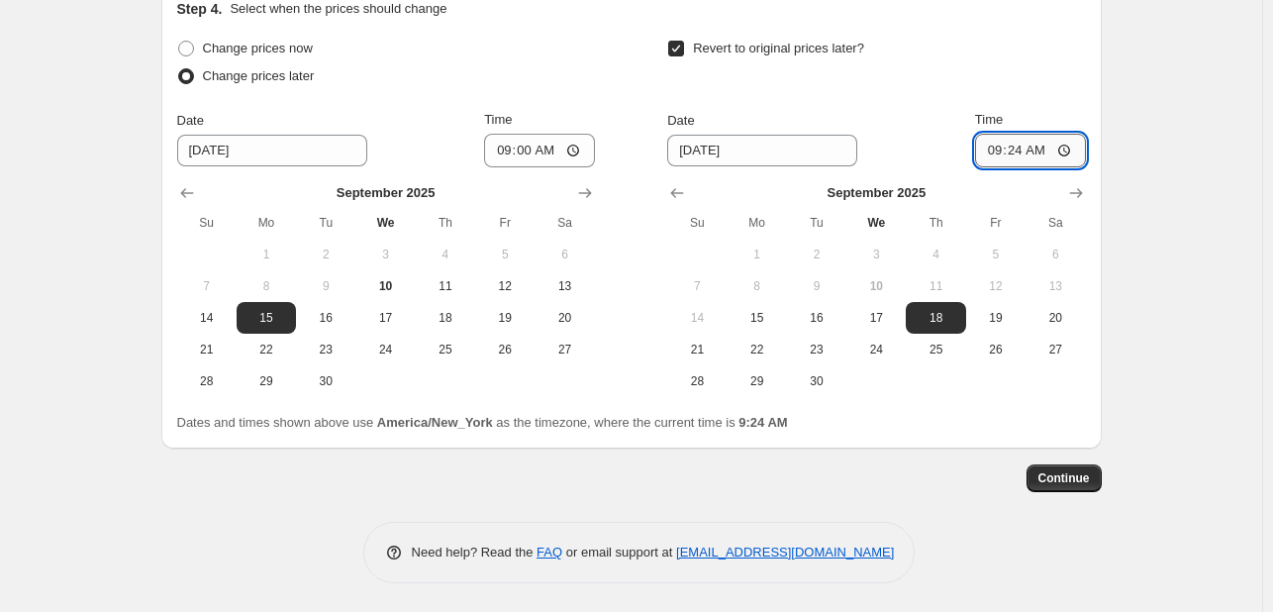
click at [997, 145] on input "09:24" at bounding box center [1030, 151] width 111 height 34
type input "10:00"
click at [1055, 478] on span "Continue" at bounding box center [1064, 478] width 51 height 16
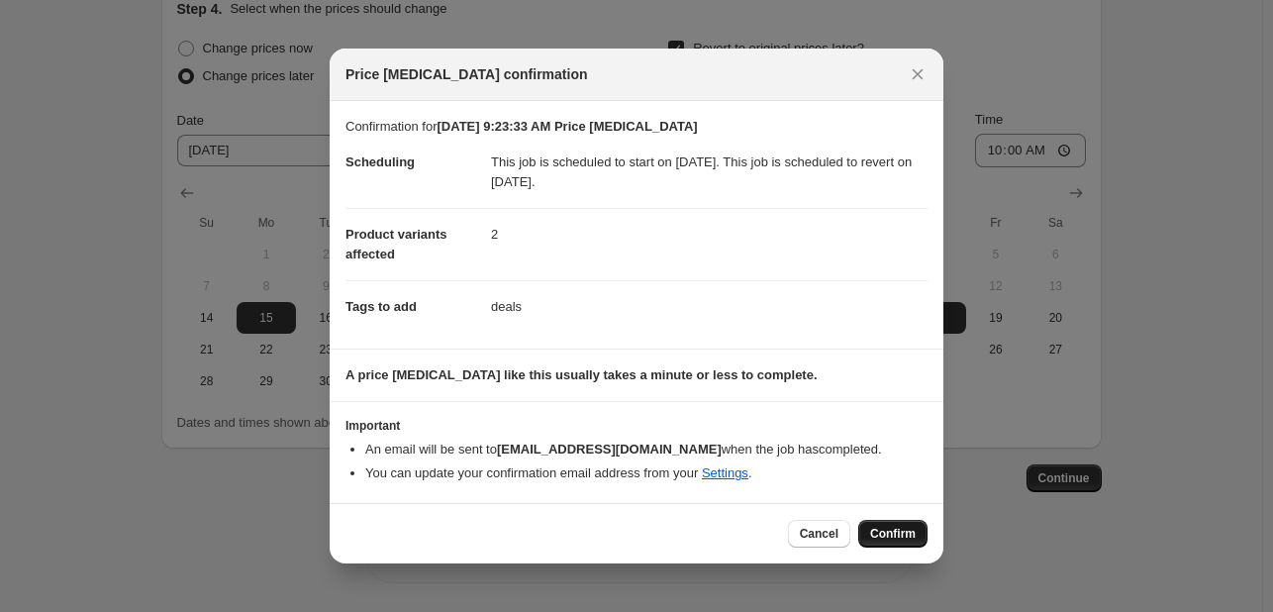
click at [904, 531] on span "Confirm" at bounding box center [893, 534] width 46 height 16
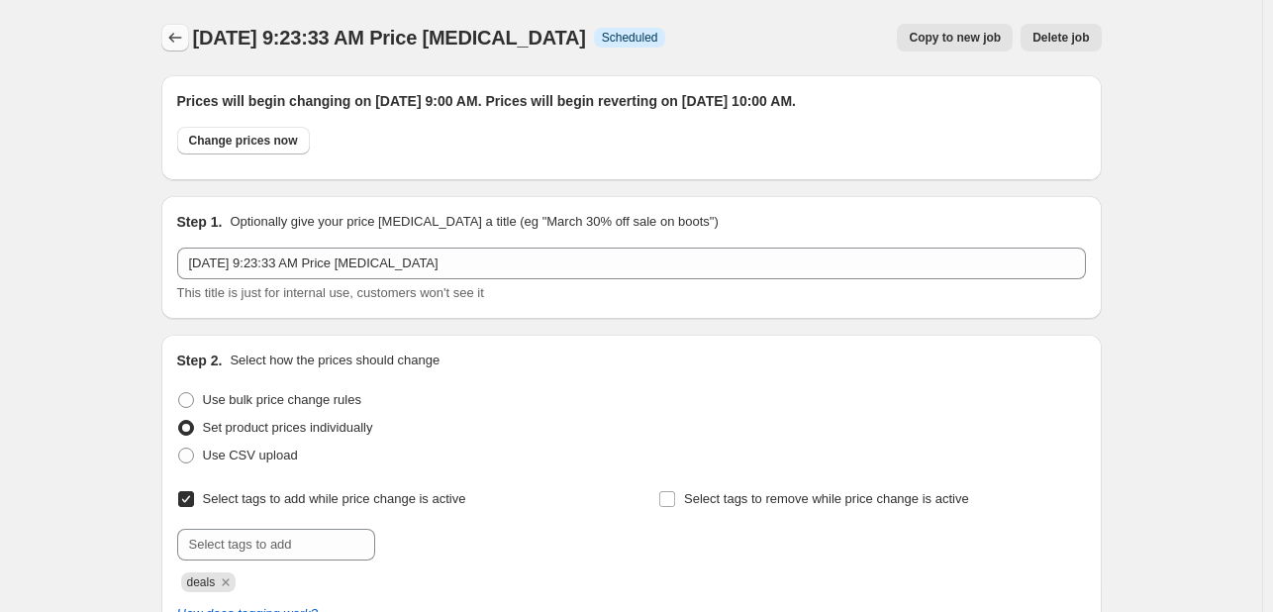
click at [172, 42] on icon "Price change jobs" at bounding box center [175, 38] width 20 height 20
